Goal: Information Seeking & Learning: Learn about a topic

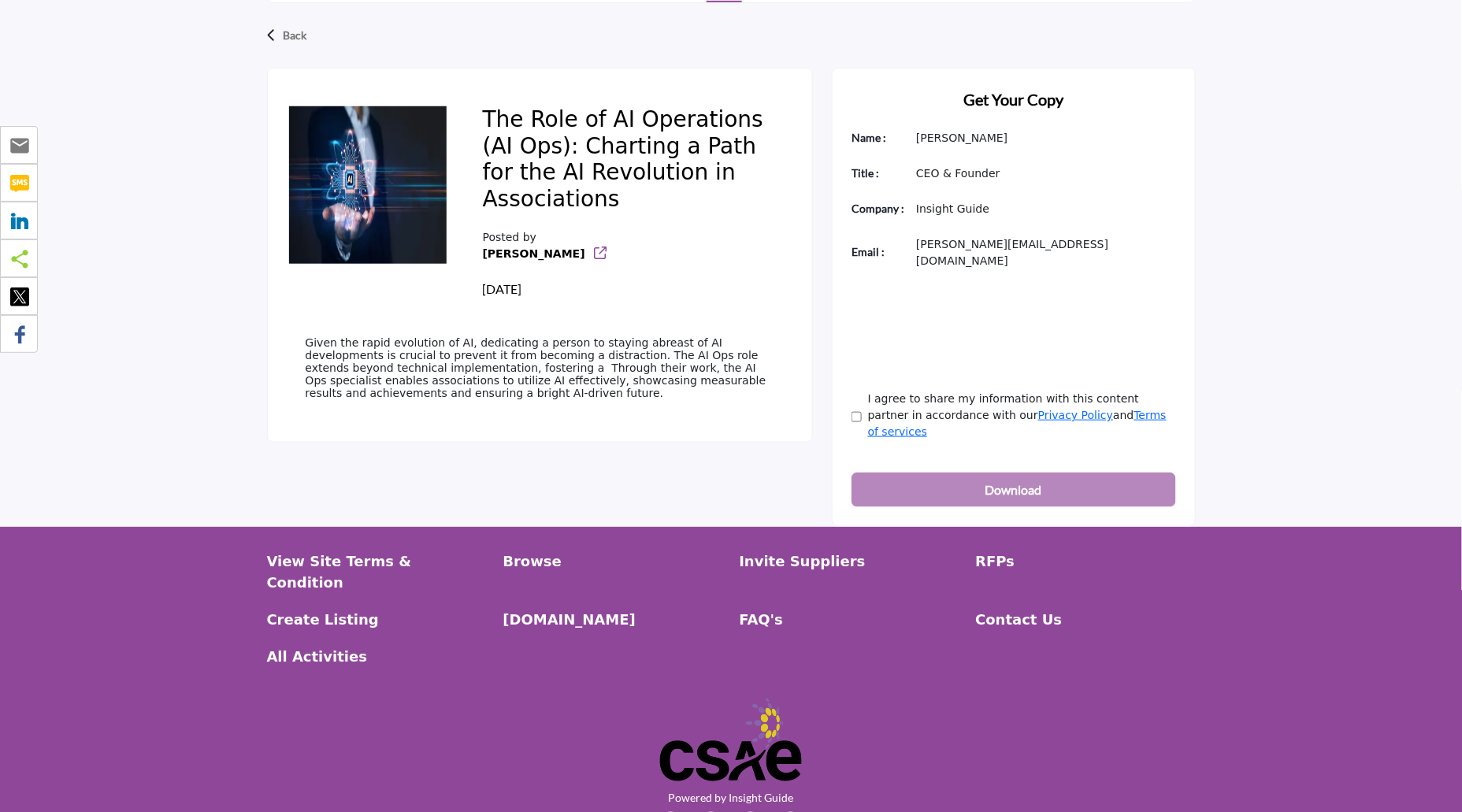
scroll to position [411, 0]
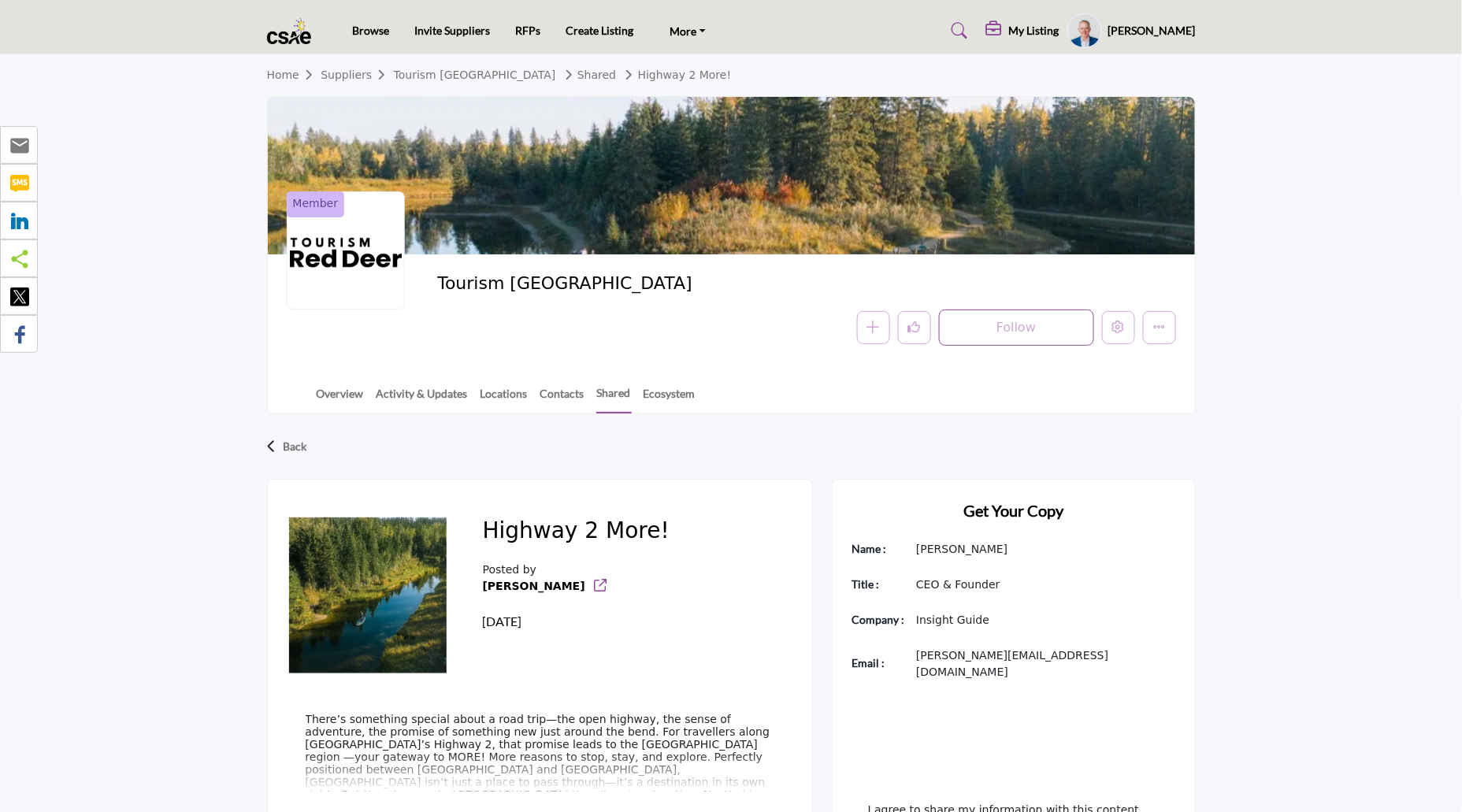
scroll to position [411, 0]
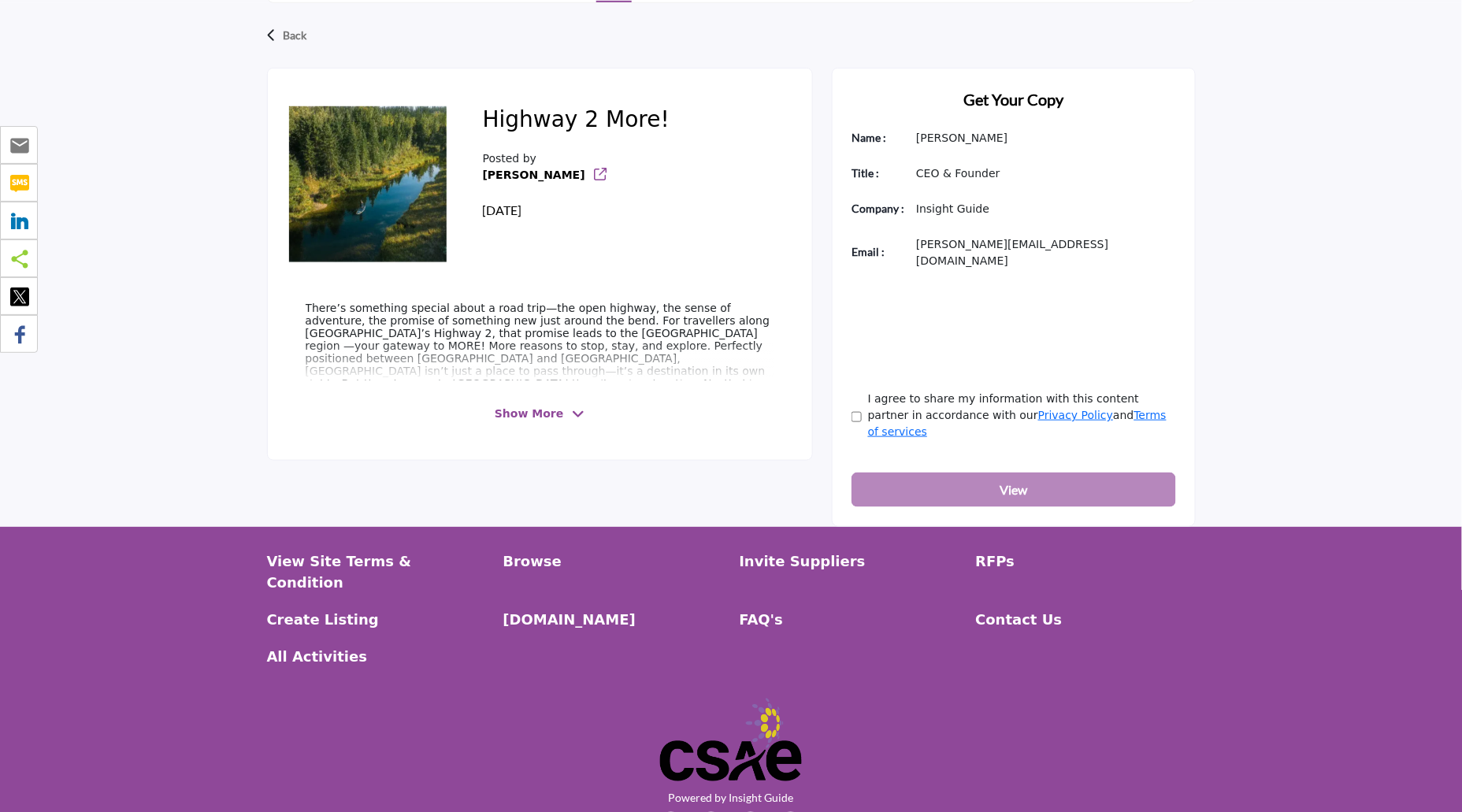
click at [554, 409] on span "Show More" at bounding box center [529, 414] width 68 height 16
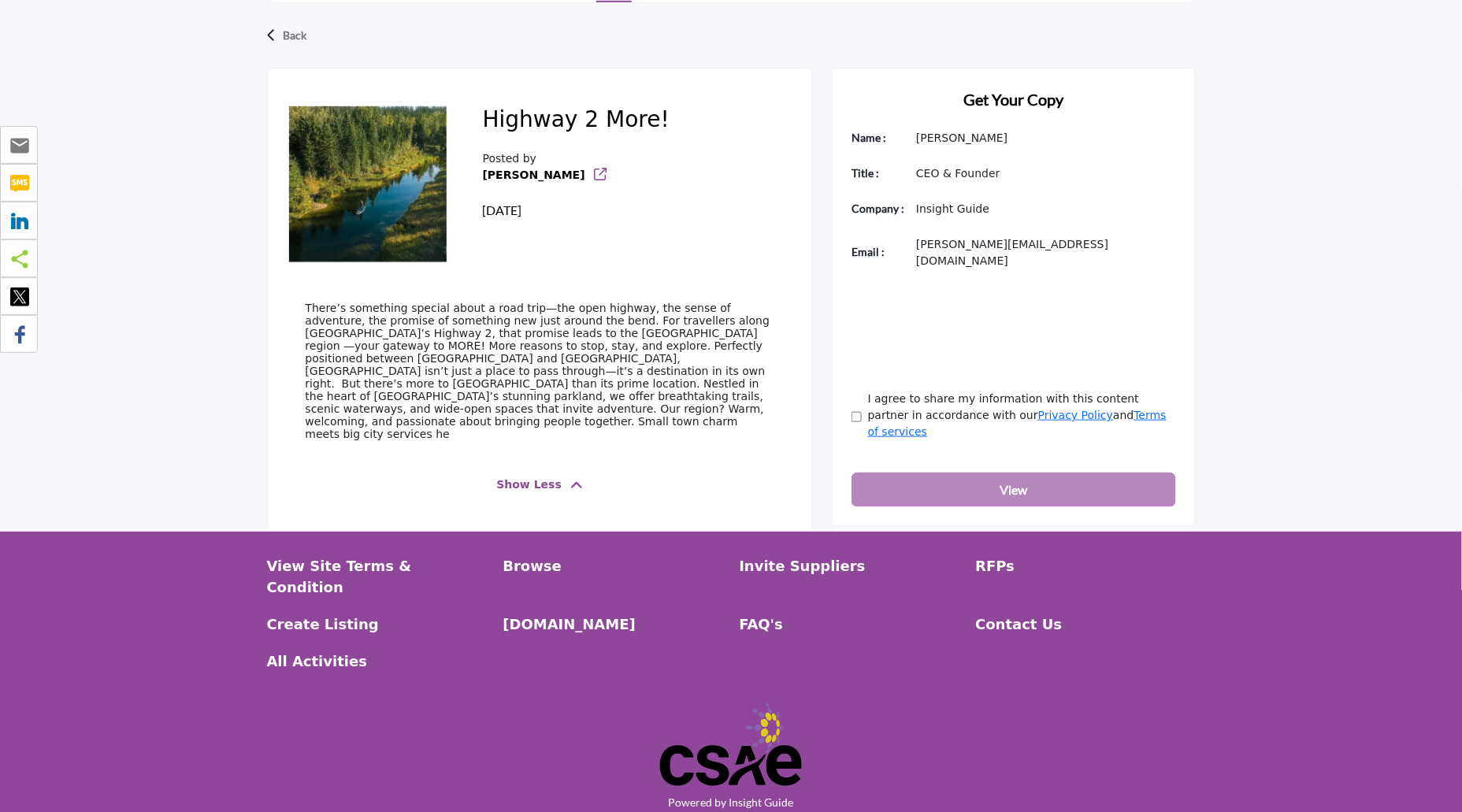
click at [538, 477] on span "Show Less" at bounding box center [529, 485] width 65 height 16
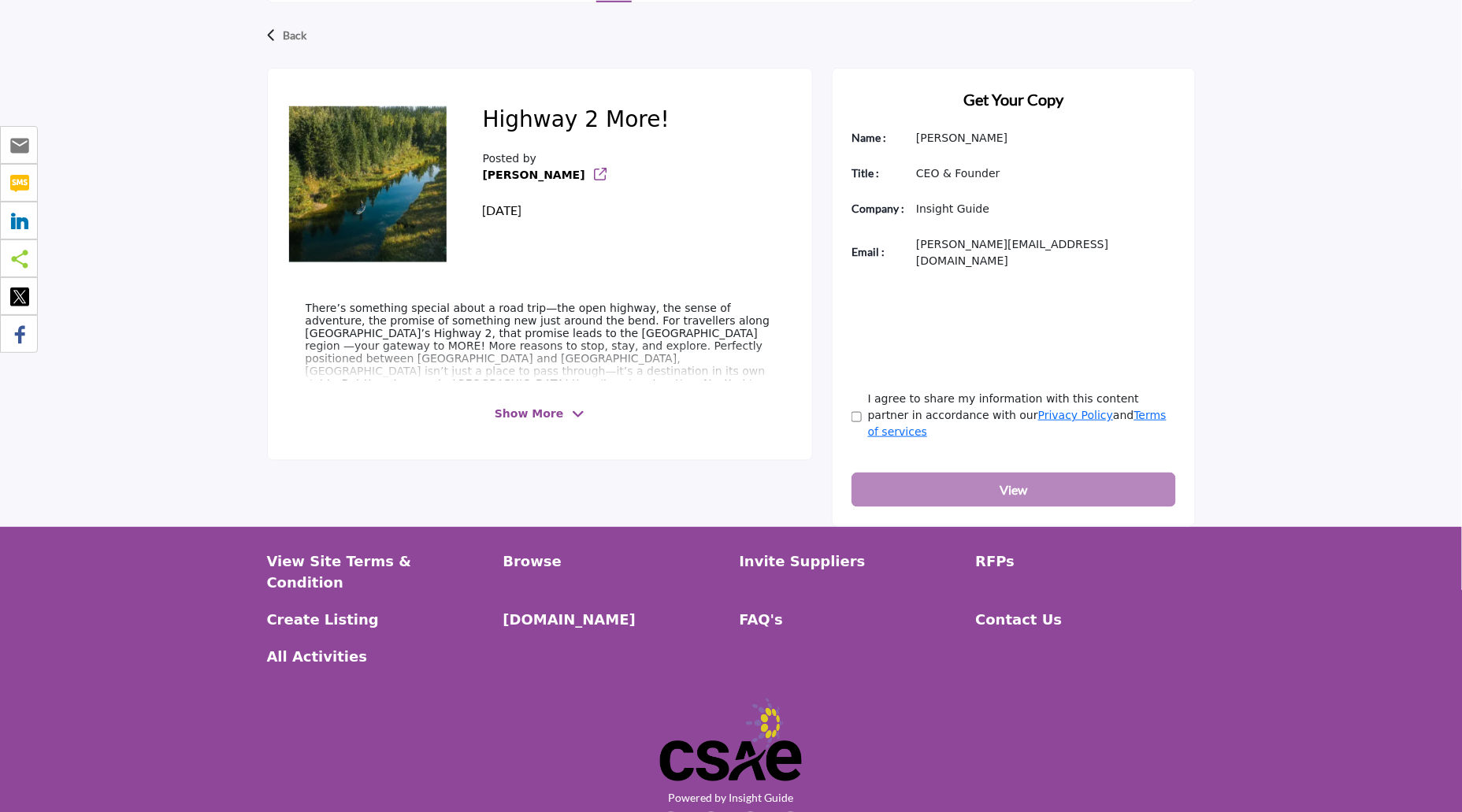
click at [527, 417] on span "Show More" at bounding box center [529, 414] width 68 height 16
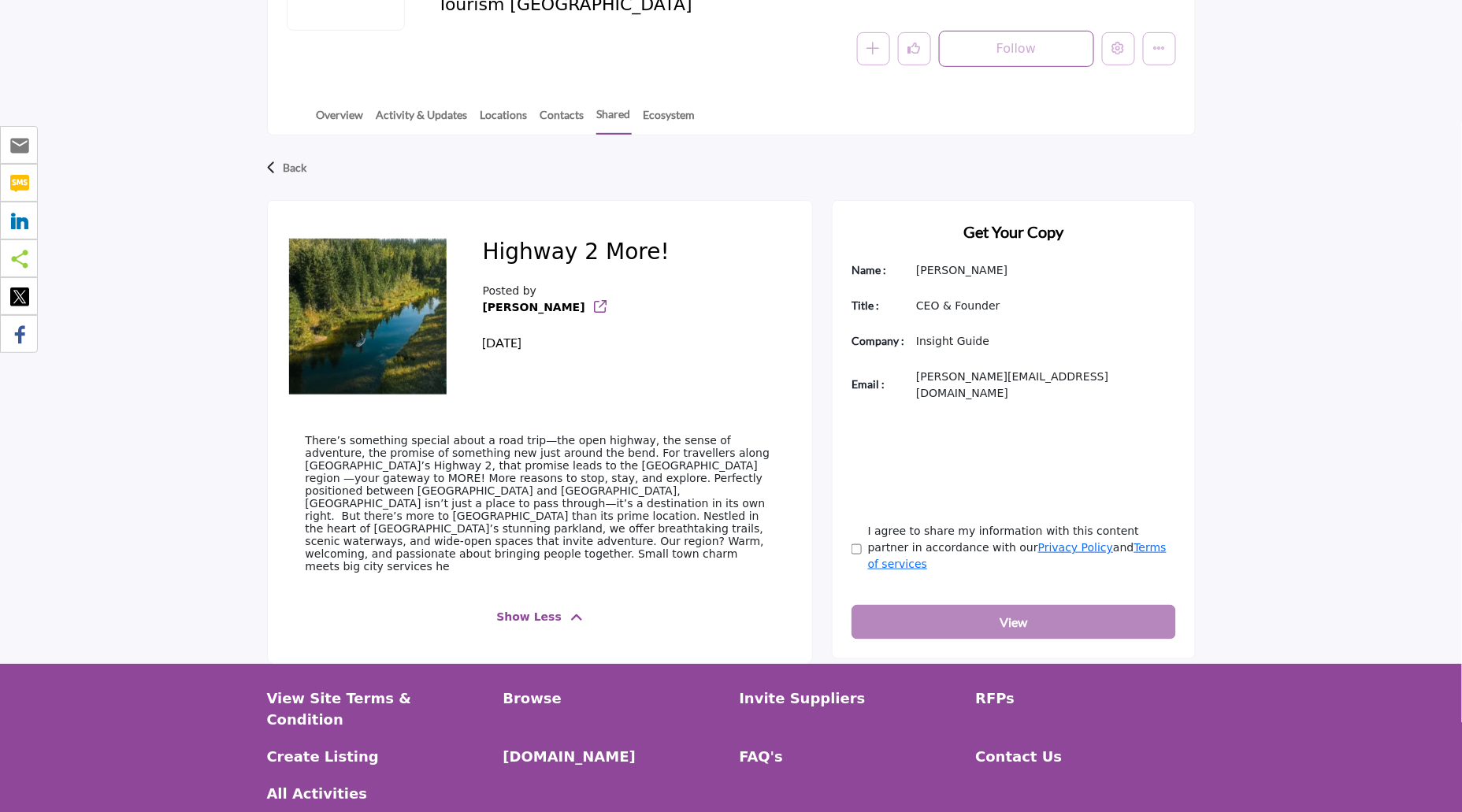
scroll to position [277, 0]
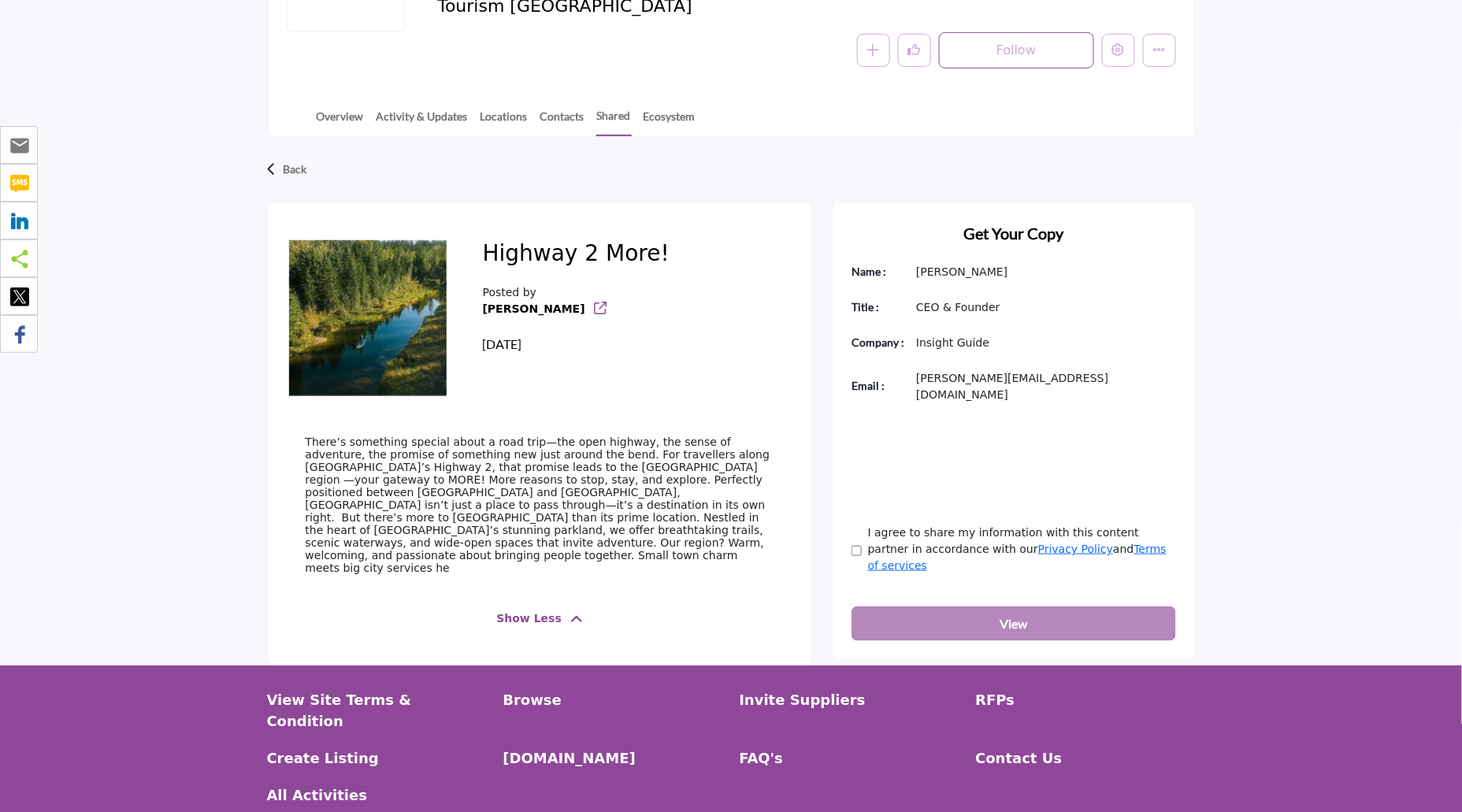
click at [564, 610] on span "Show Less" at bounding box center [539, 618] width 86 height 16
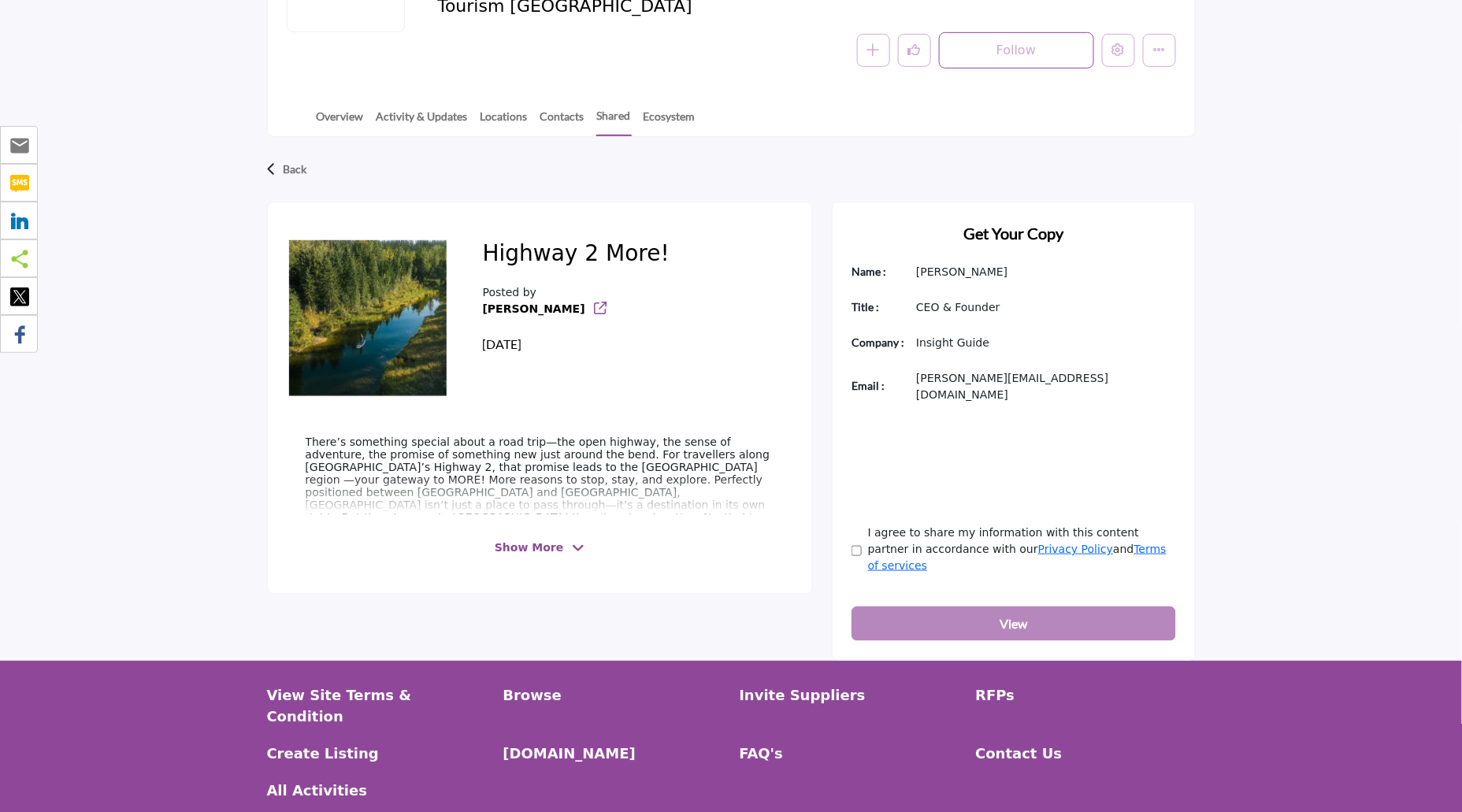
click at [575, 543] on icon at bounding box center [578, 548] width 13 height 15
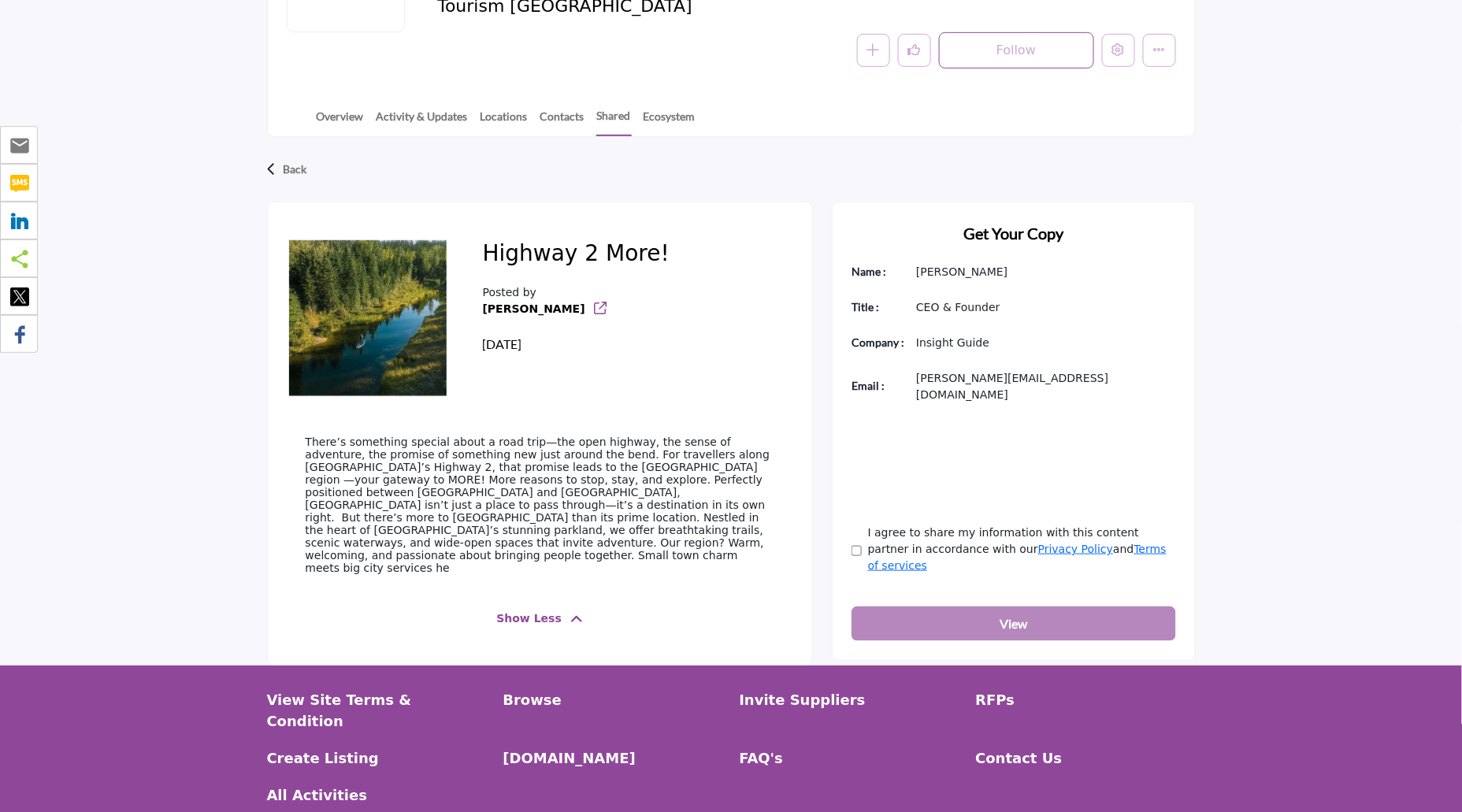
click at [547, 610] on span "Show Less" at bounding box center [529, 618] width 65 height 16
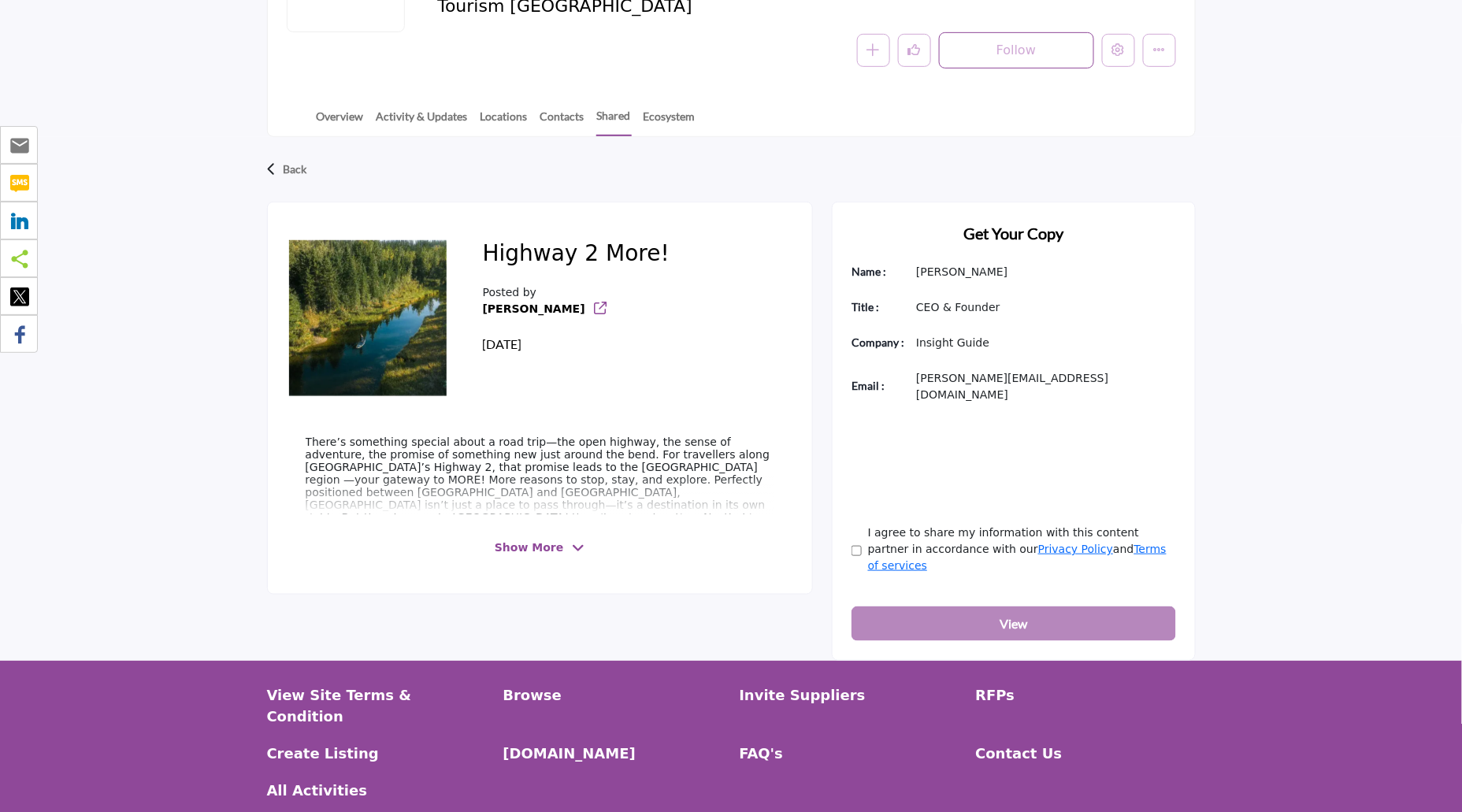
click at [534, 548] on span "Show More" at bounding box center [529, 547] width 68 height 16
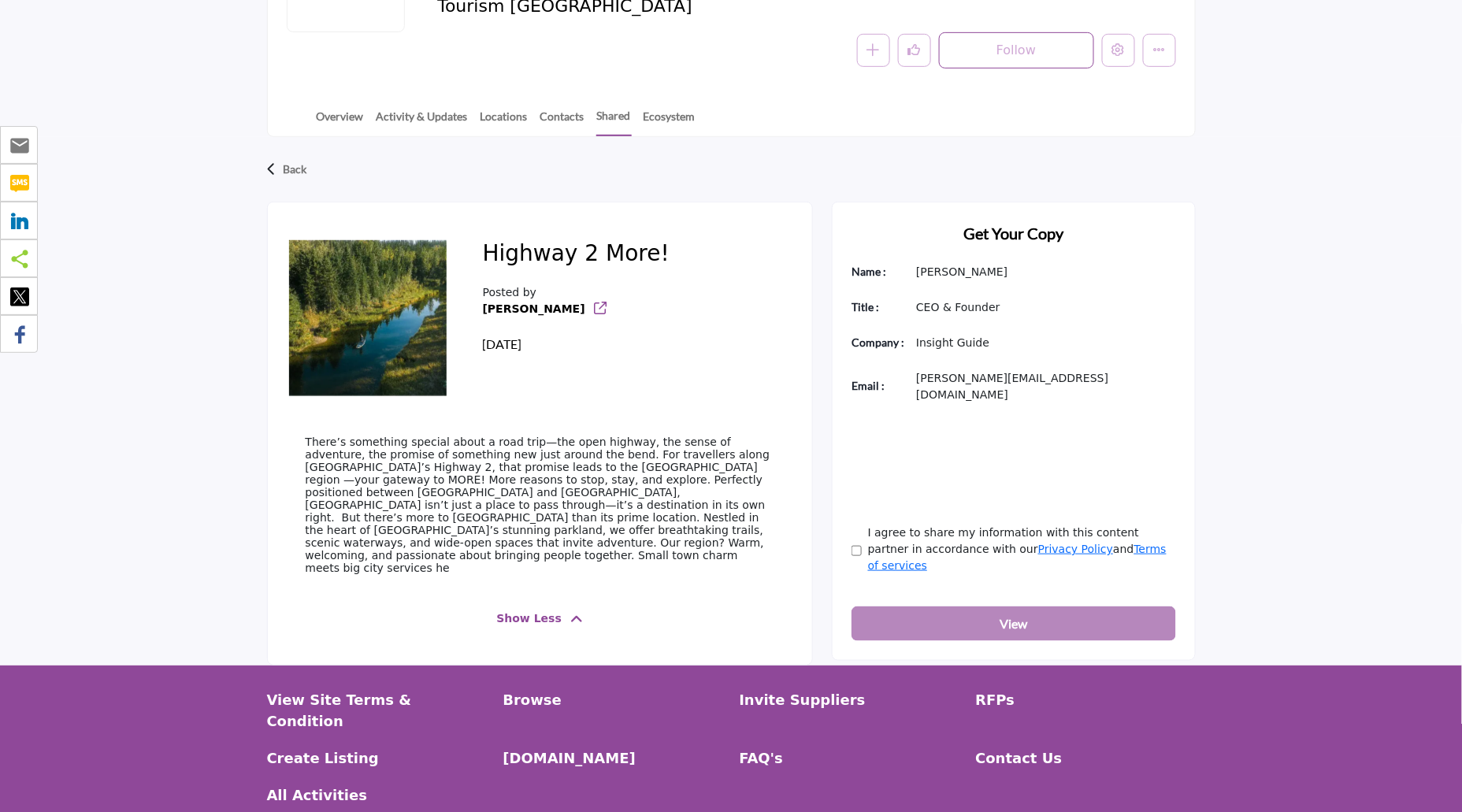
click at [526, 535] on p "There’s something special about a road trip—the open highway, the sense of adve…" at bounding box center [540, 505] width 469 height 138
click at [536, 604] on div "Show Less" at bounding box center [540, 619] width 469 height 29
click at [537, 610] on span "Show Less" at bounding box center [529, 618] width 65 height 16
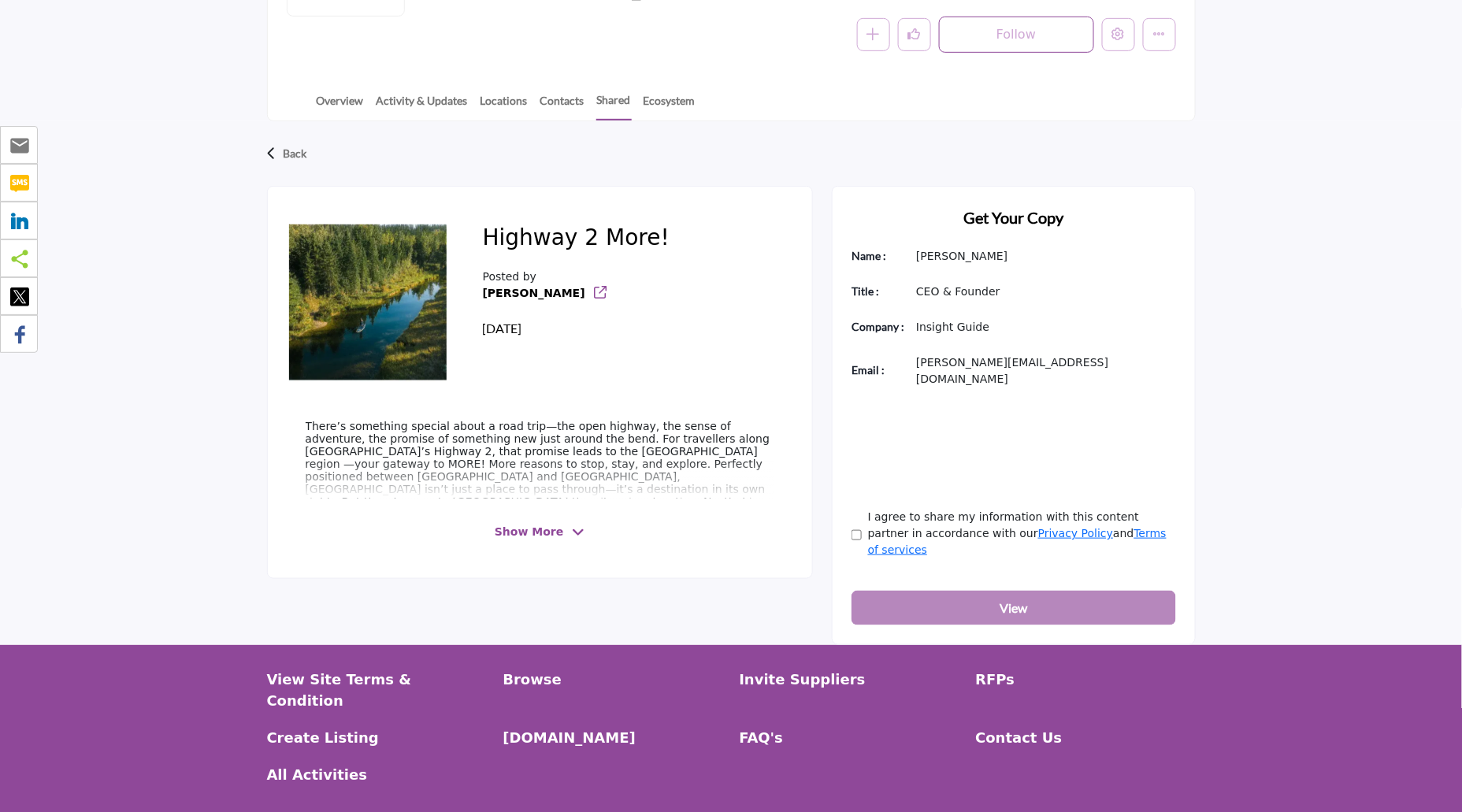
scroll to position [296, 0]
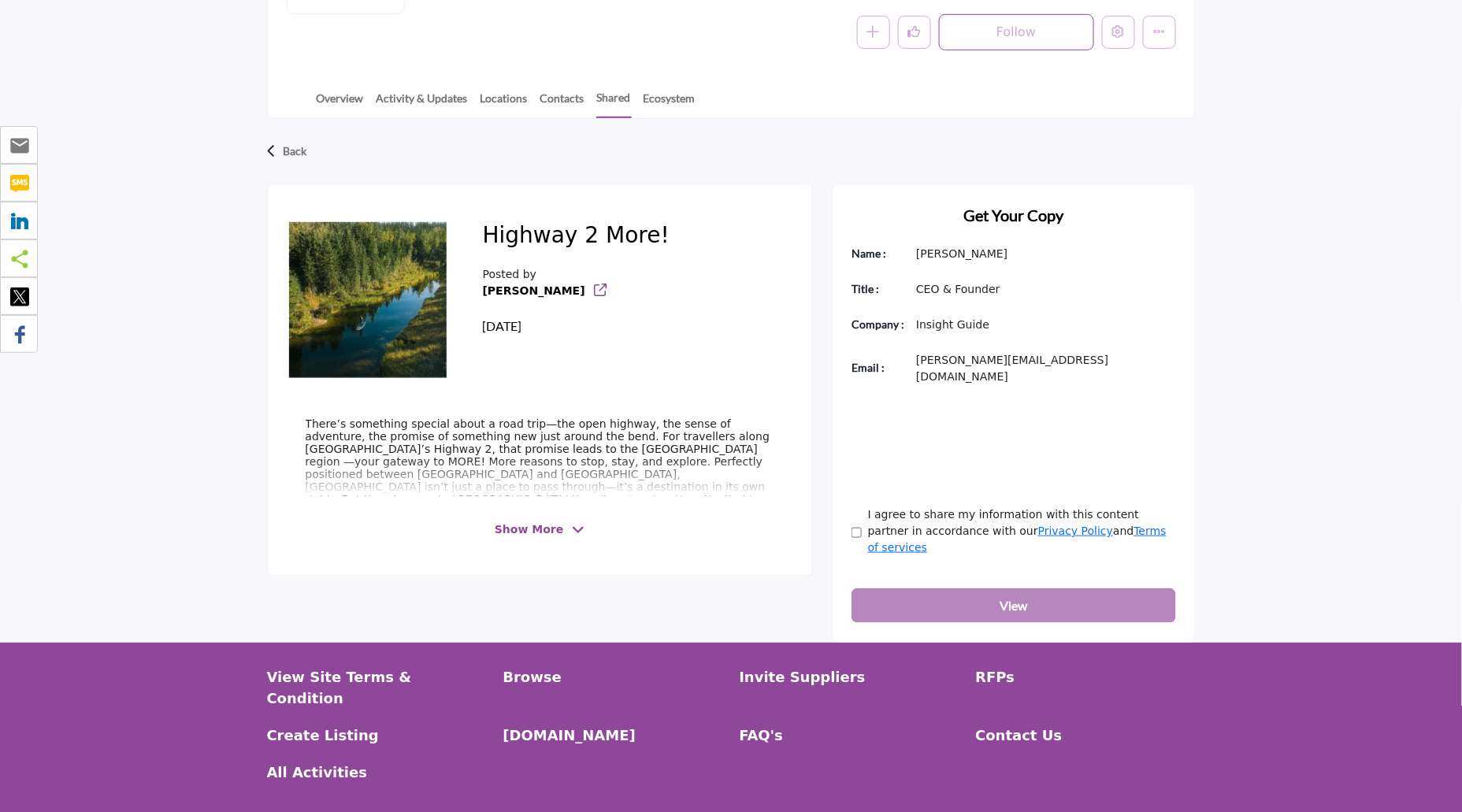
click at [531, 529] on span "Show More" at bounding box center [529, 529] width 68 height 16
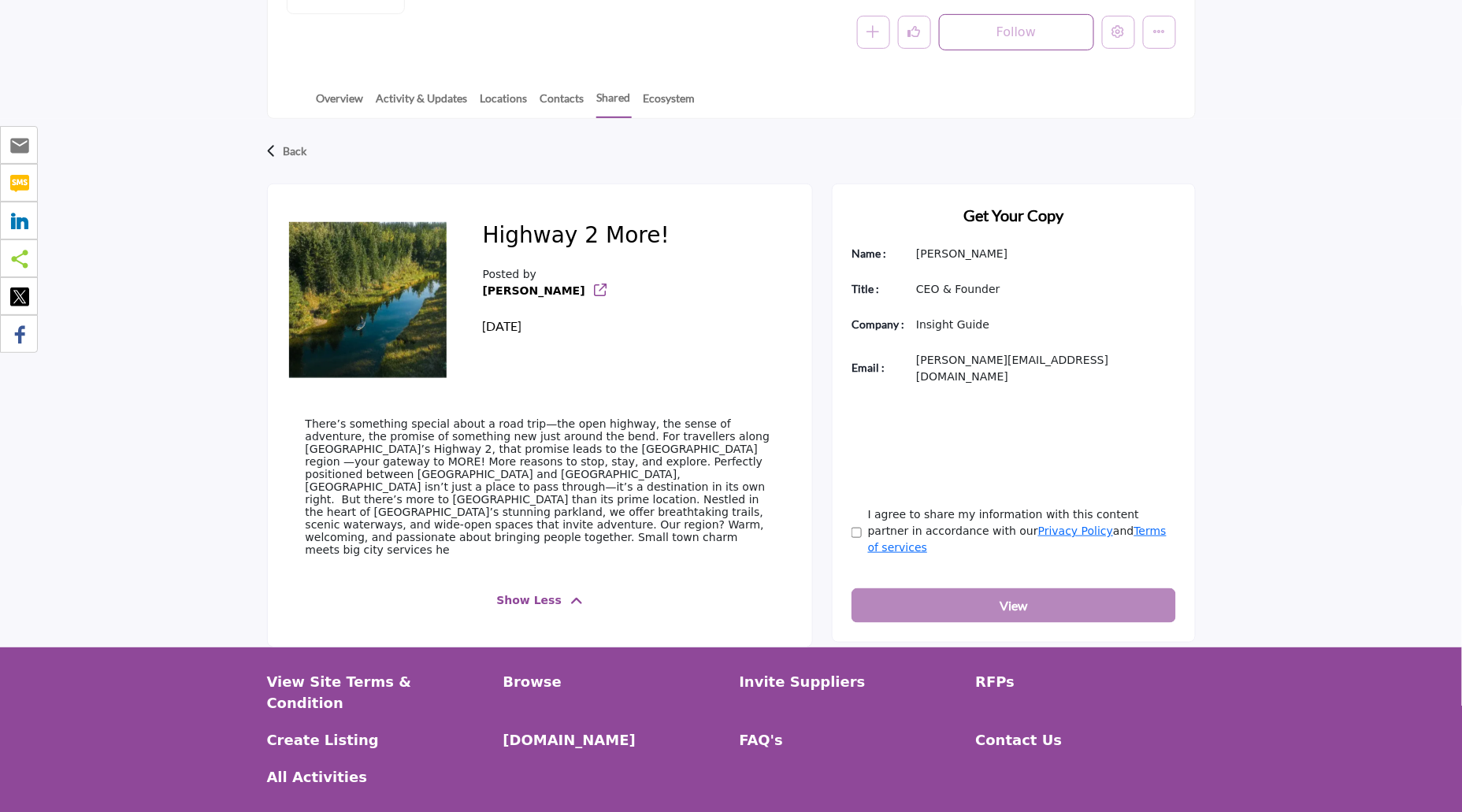
click at [529, 592] on span "Show Less" at bounding box center [529, 600] width 65 height 16
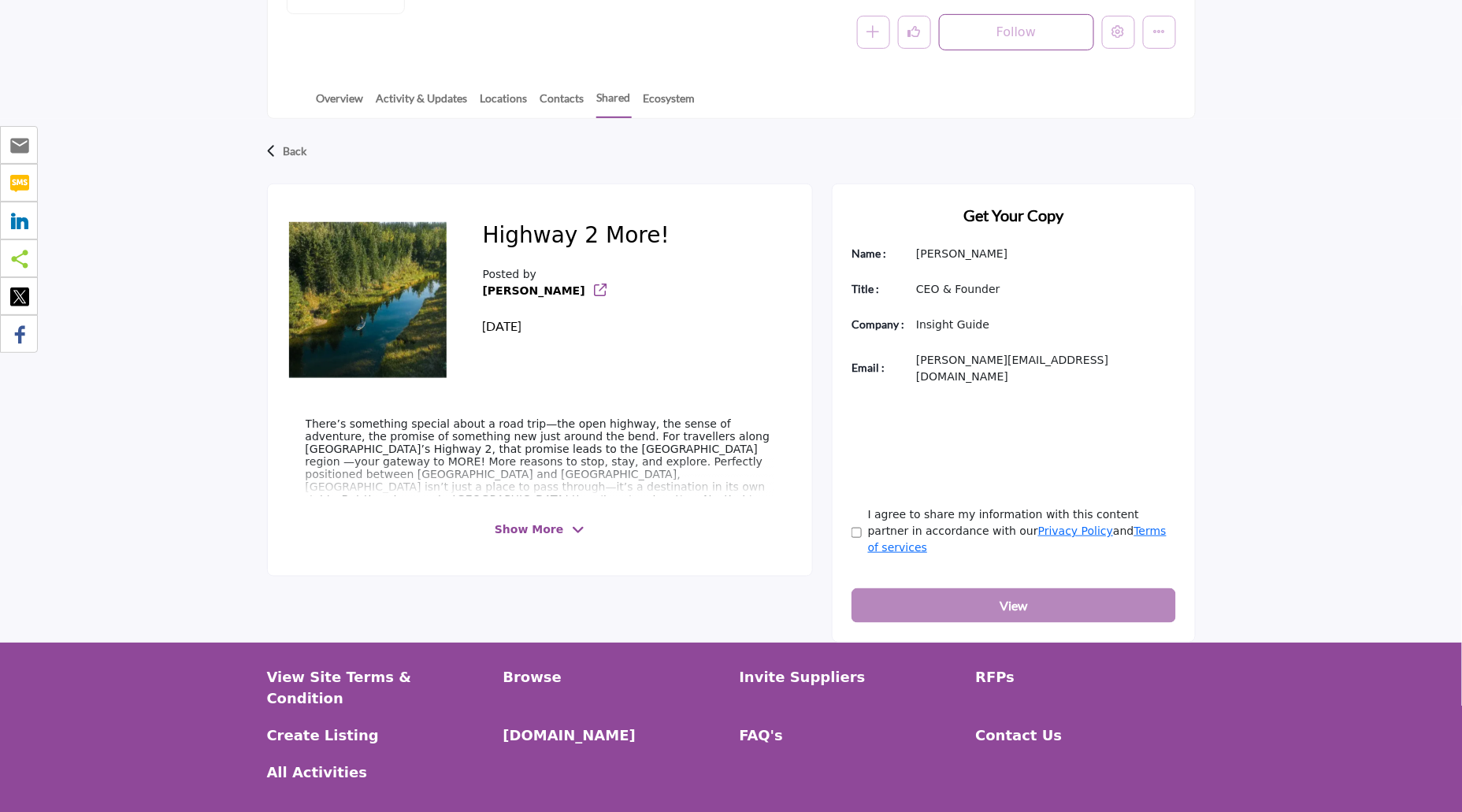
click at [538, 527] on span "Show More" at bounding box center [529, 529] width 68 height 16
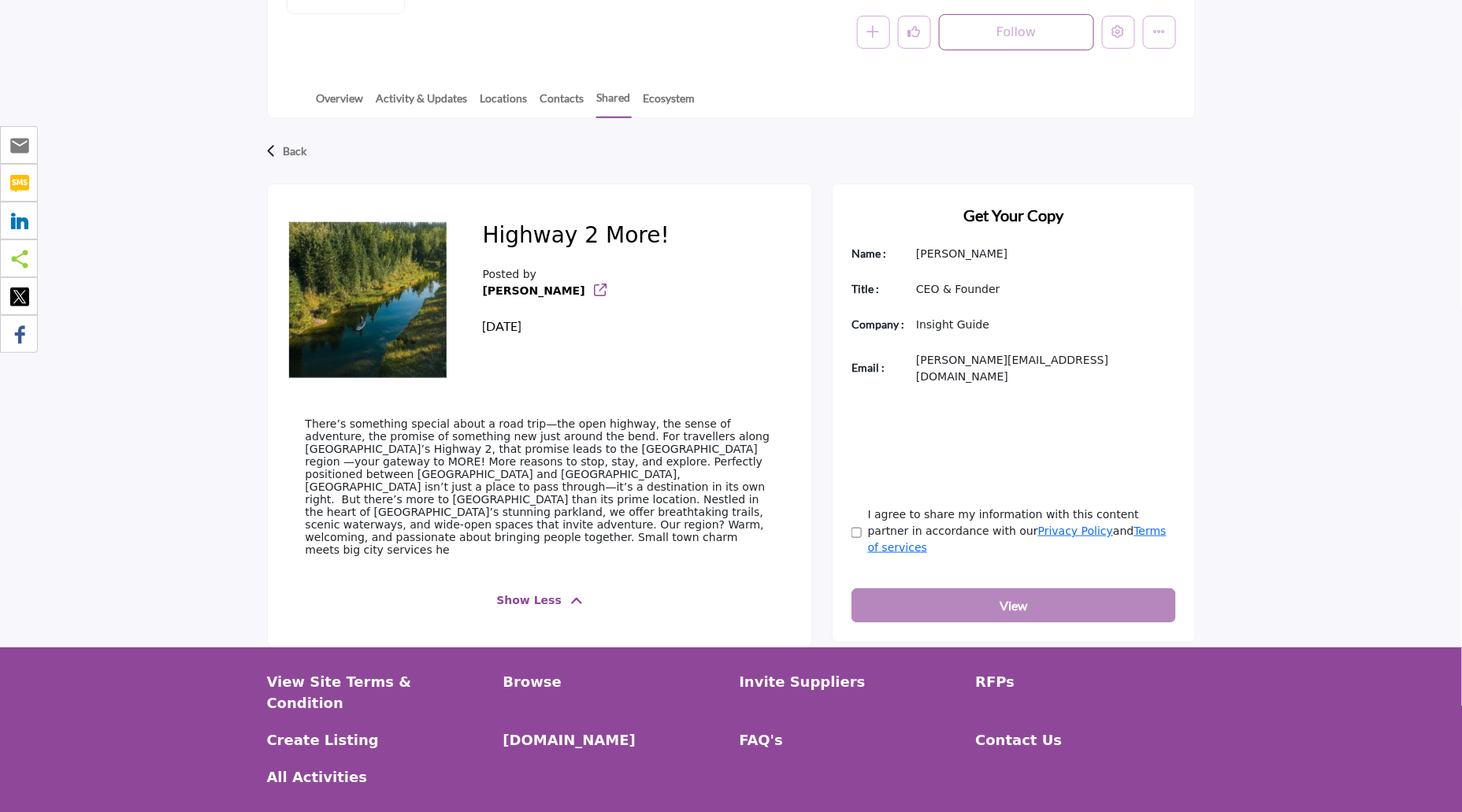
click at [520, 592] on span "Show Less" at bounding box center [529, 600] width 65 height 16
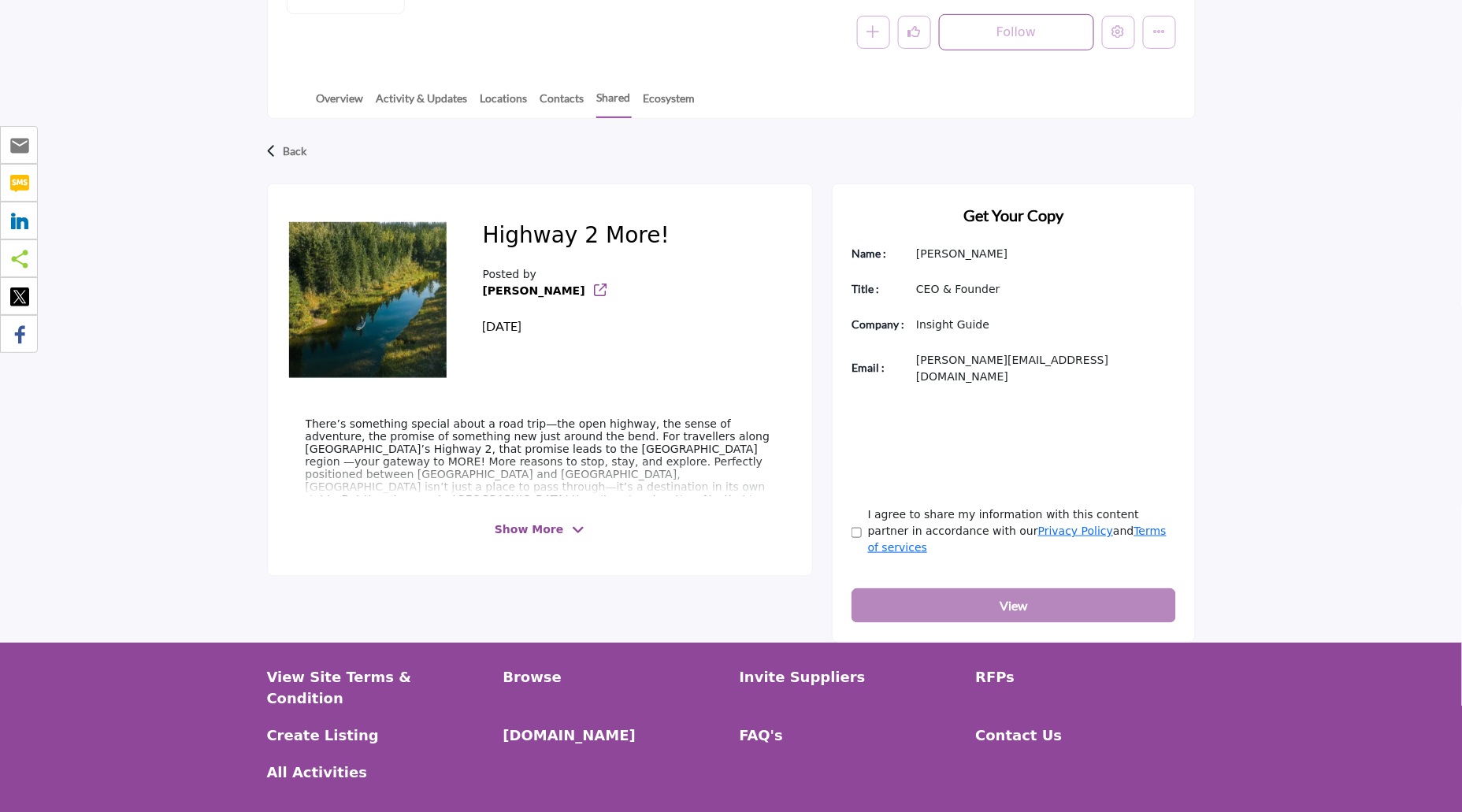
click at [505, 529] on span "Show More" at bounding box center [529, 529] width 68 height 16
